Goal: Navigation & Orientation: Find specific page/section

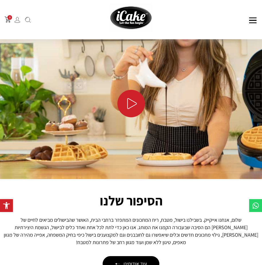
scroll to position [688, 0]
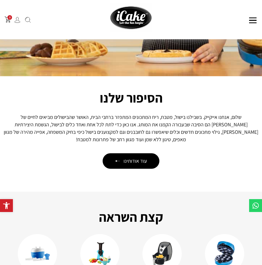
click at [136, 157] on span "עוד אודותינו" at bounding box center [136, 160] width 24 height 7
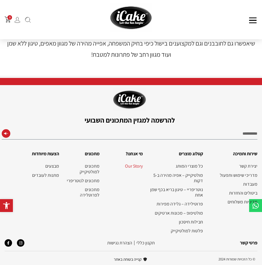
scroll to position [120, 0]
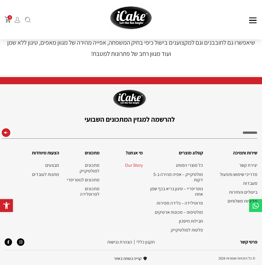
click at [246, 242] on link "פרטי קשר" at bounding box center [248, 242] width 17 height 6
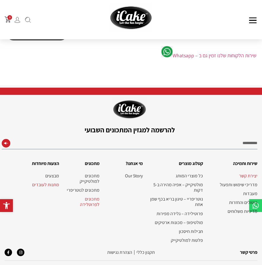
scroll to position [108, 0]
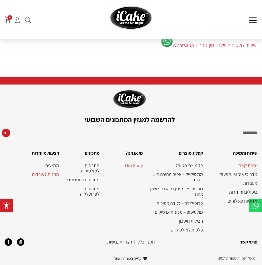
click at [134, 165] on link "Our Story" at bounding box center [124, 165] width 38 height 5
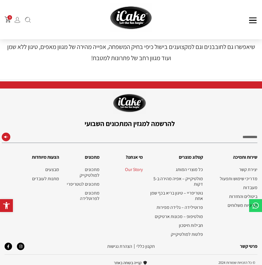
scroll to position [120, 0]
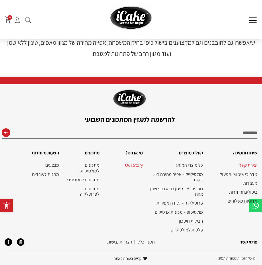
click at [245, 164] on link "יצירת קשר" at bounding box center [233, 165] width 49 height 5
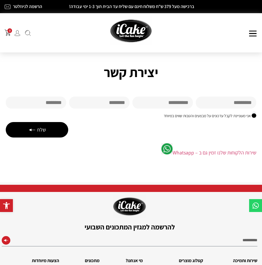
click at [249, 31] on button at bounding box center [252, 34] width 9 height 6
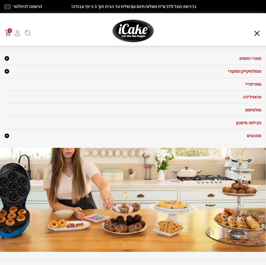
click at [257, 32] on button at bounding box center [257, 34] width 9 height 6
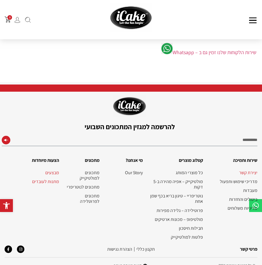
scroll to position [108, 0]
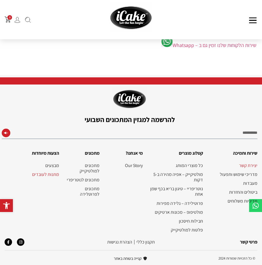
click at [149, 242] on link "תקנון‭ ‬כללי" at bounding box center [145, 242] width 18 height 6
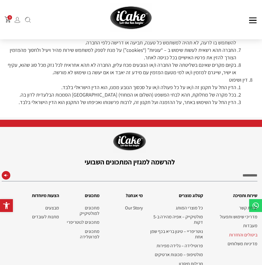
scroll to position [1363, 0]
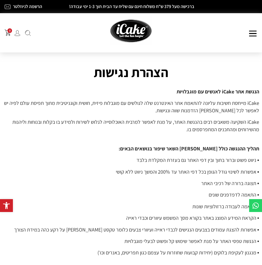
click at [246, 103] on p "iCake מייחסת חשיבות עליונה להתאמת אתר האינטרנט שלה לגולשים עם מוגבלות פיזית, חו…" at bounding box center [131, 107] width 256 height 15
drag, startPoint x: 247, startPoint y: 103, endPoint x: 258, endPoint y: 104, distance: 10.9
click at [258, 104] on p "iCake מייחסת חשיבות עליונה להתאמת אתר האינטרנט שלה לגולשים עם מוגבלות פיזית, חו…" at bounding box center [131, 107] width 256 height 15
copy p "iCake"
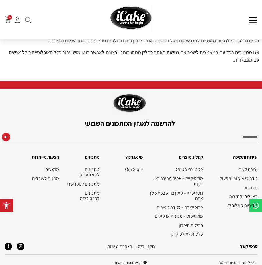
scroll to position [289, 0]
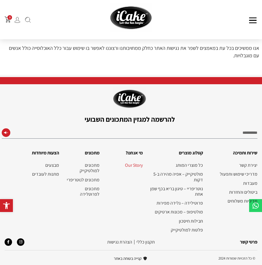
click at [130, 164] on link "Our Story" at bounding box center [124, 165] width 38 height 5
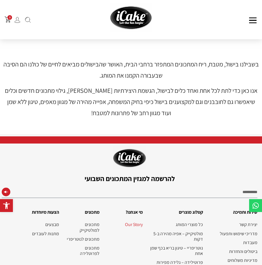
scroll to position [86, 0]
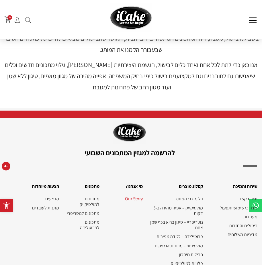
click at [251, 20] on button at bounding box center [252, 20] width 9 height 6
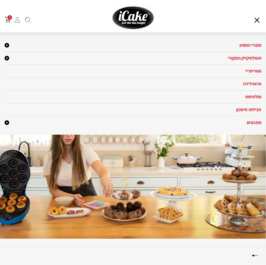
click at [239, 45] on link "מוצרי המותג" at bounding box center [133, 45] width 257 height 7
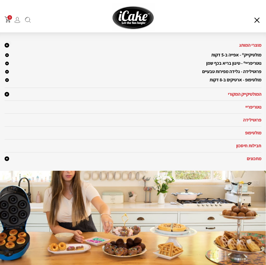
click at [258, 22] on button at bounding box center [257, 20] width 9 height 6
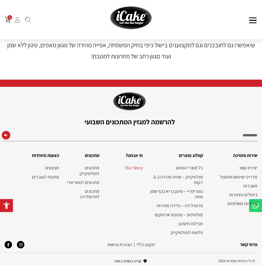
scroll to position [120, 0]
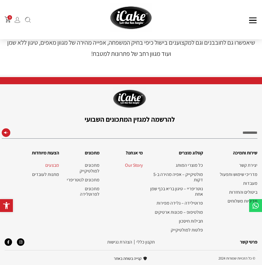
click at [49, 165] on link "מבצעים" at bounding box center [39, 165] width 40 height 5
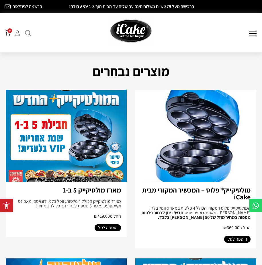
click at [218, 32] on div "מוצרי המותג מולטיקייק® - אפייה ב-5 דקות מולטיקייק המקורי מארז מולטיקייק 10 ב-1 …" at bounding box center [215, 32] width 85 height 7
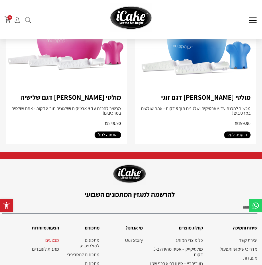
scroll to position [1175, 0]
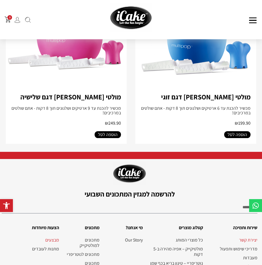
click at [249, 237] on link "יצירת קשר" at bounding box center [233, 239] width 49 height 5
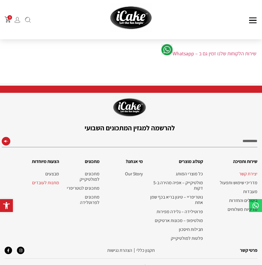
scroll to position [108, 0]
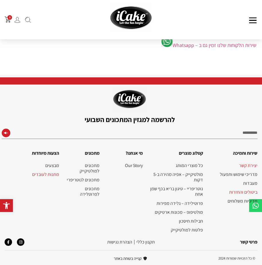
click at [237, 193] on link "ביטולים והחזרות" at bounding box center [233, 192] width 49 height 5
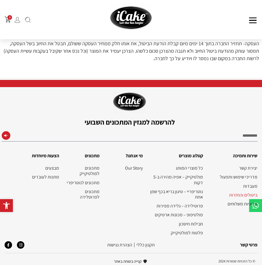
scroll to position [160, 0]
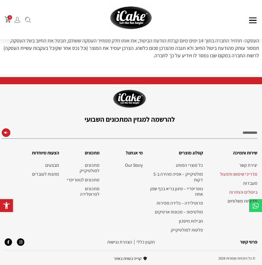
click at [225, 173] on link "מדריכי שימוש ותפעול" at bounding box center [233, 173] width 49 height 5
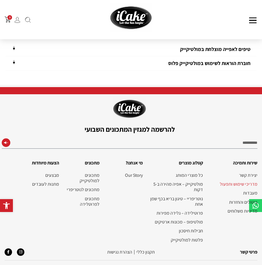
scroll to position [68, 0]
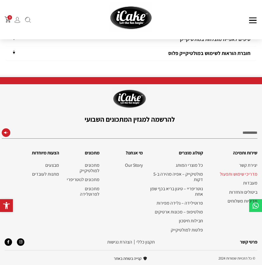
click at [6, 133] on button "submit" at bounding box center [6, 133] width 6 height 11
click at [128, 150] on h2 "מי אנחנו?" at bounding box center [124, 152] width 38 height 7
click at [233, 135] on input "Email" at bounding box center [130, 133] width 256 height 10
click at [6, 133] on button "submit" at bounding box center [6, 133] width 6 height 11
click at [245, 136] on input "**" at bounding box center [130, 133] width 256 height 10
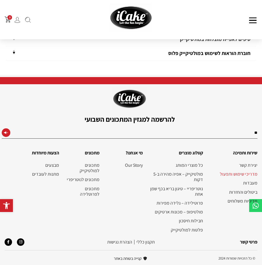
click at [248, 128] on input "**" at bounding box center [130, 133] width 256 height 10
type input "*"
click at [133, 167] on link "Our Story" at bounding box center [124, 165] width 38 height 5
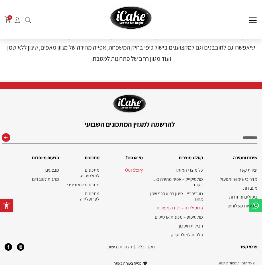
scroll to position [120, 0]
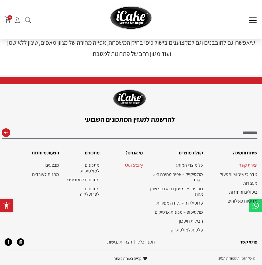
click at [249, 166] on link "יצירת קשר" at bounding box center [233, 165] width 49 height 5
